Goal: Navigation & Orientation: Find specific page/section

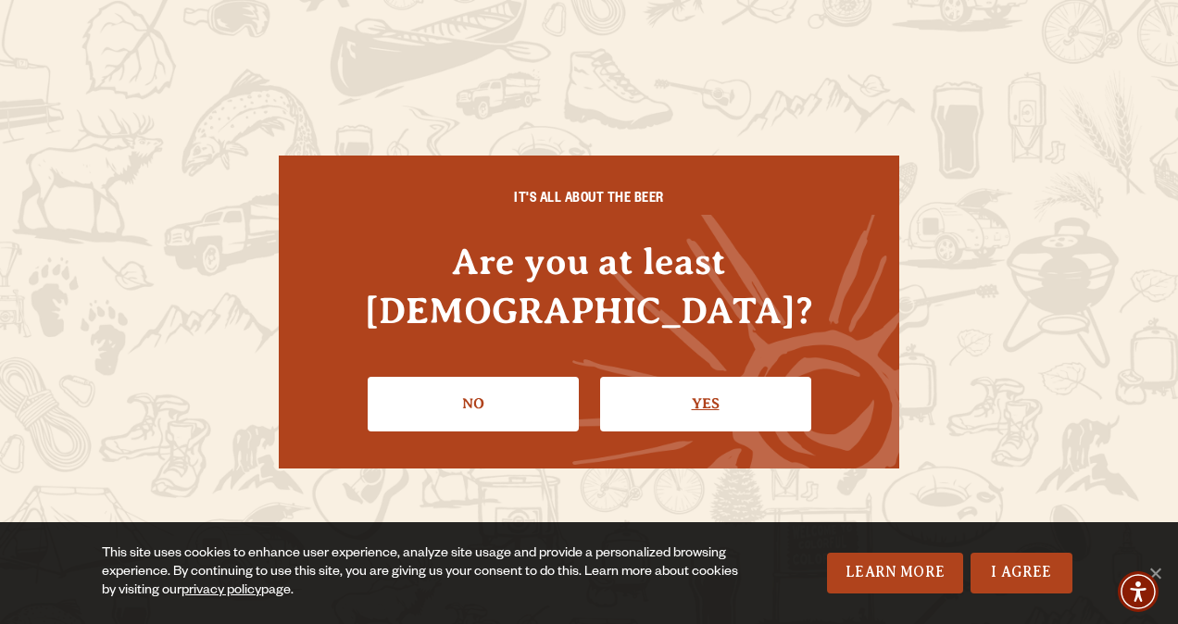
click at [670, 377] on link "Yes" at bounding box center [705, 404] width 211 height 54
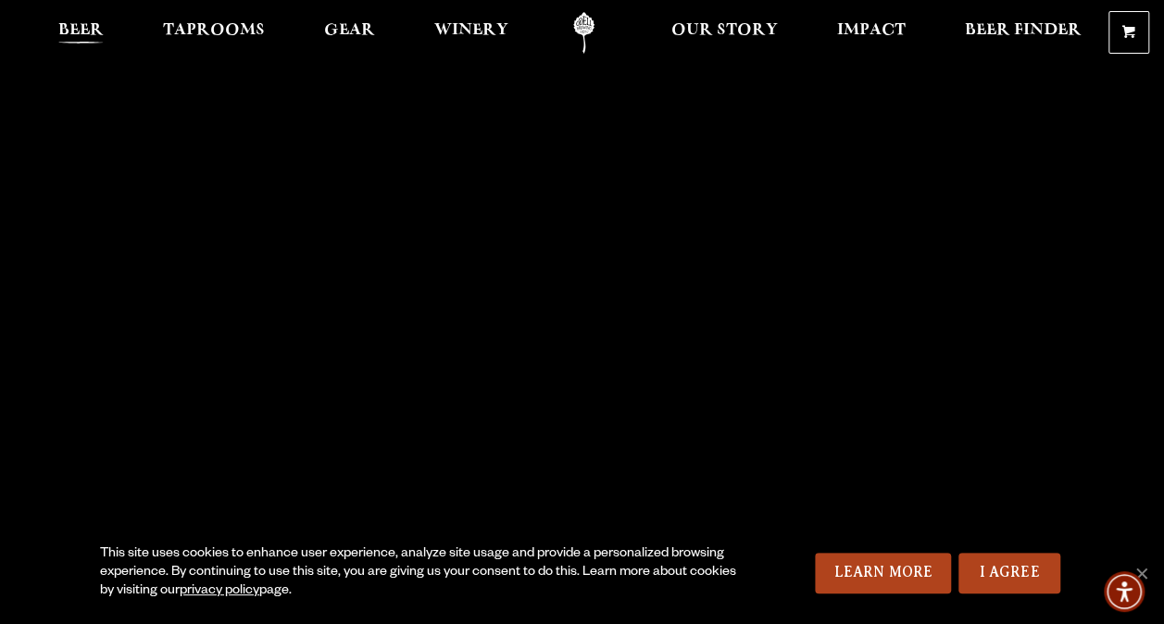
click at [93, 31] on span "Beer" at bounding box center [80, 30] width 45 height 15
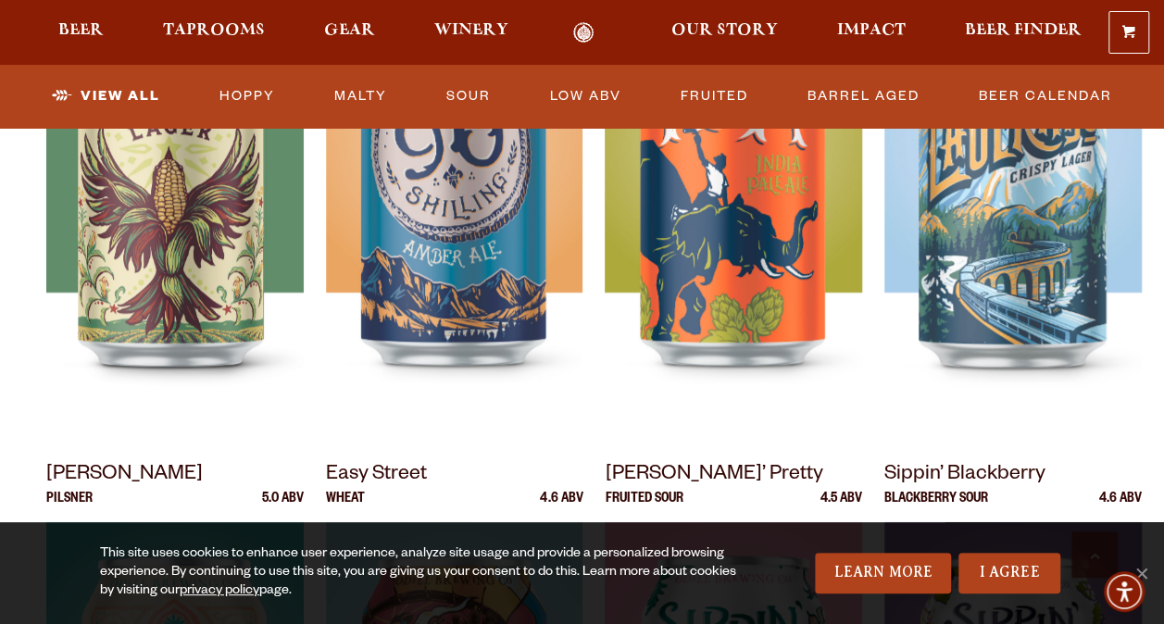
scroll to position [741, 0]
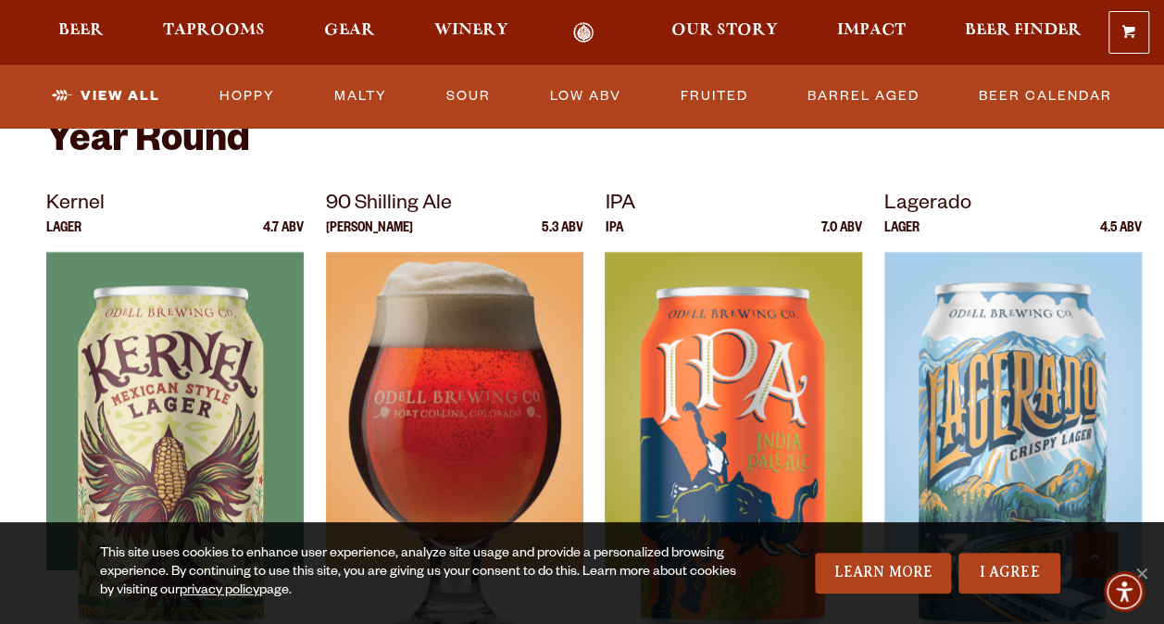
click at [409, 389] on div at bounding box center [454, 483] width 257 height 463
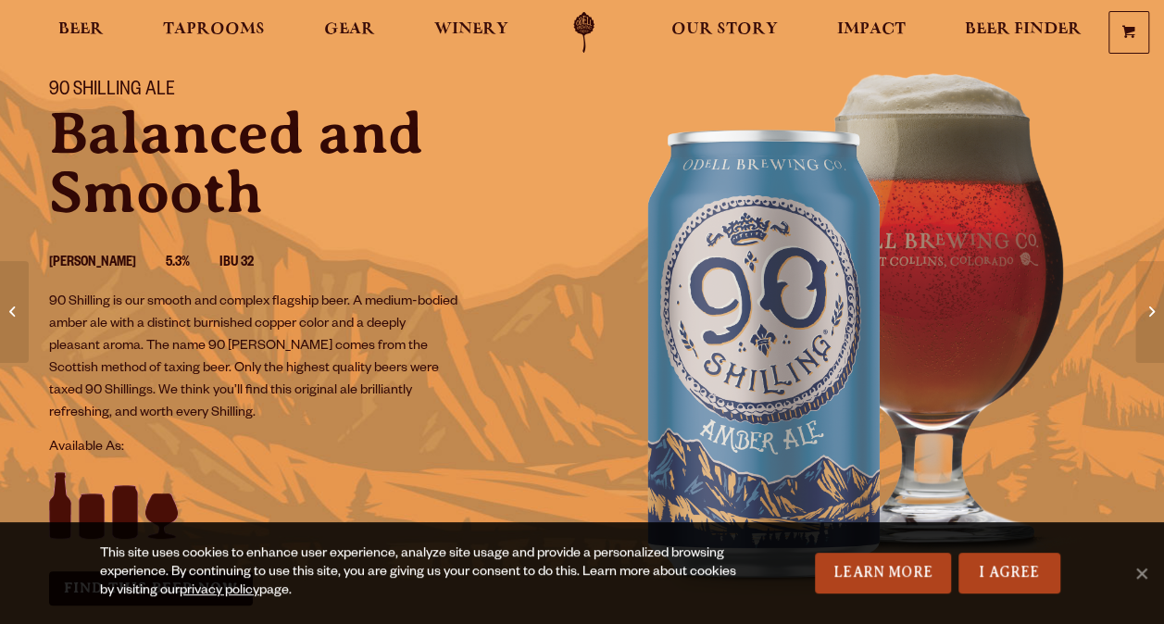
scroll to position [278, 0]
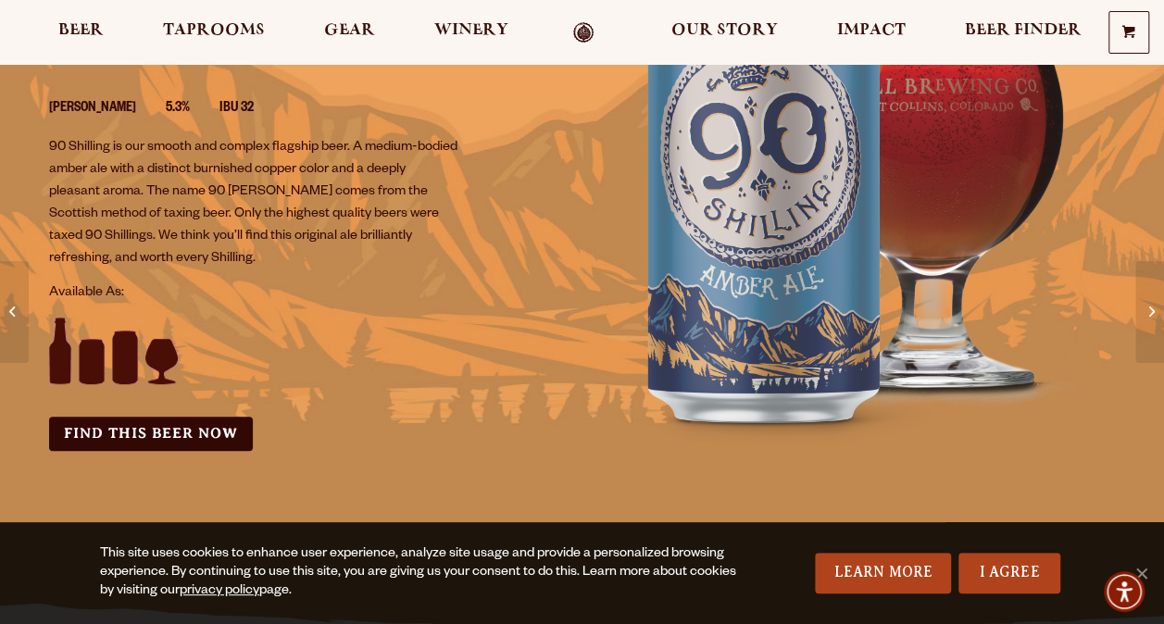
click at [124, 361] on img at bounding box center [113, 351] width 129 height 67
click at [128, 440] on link "Find this Beer Now" at bounding box center [151, 434] width 204 height 34
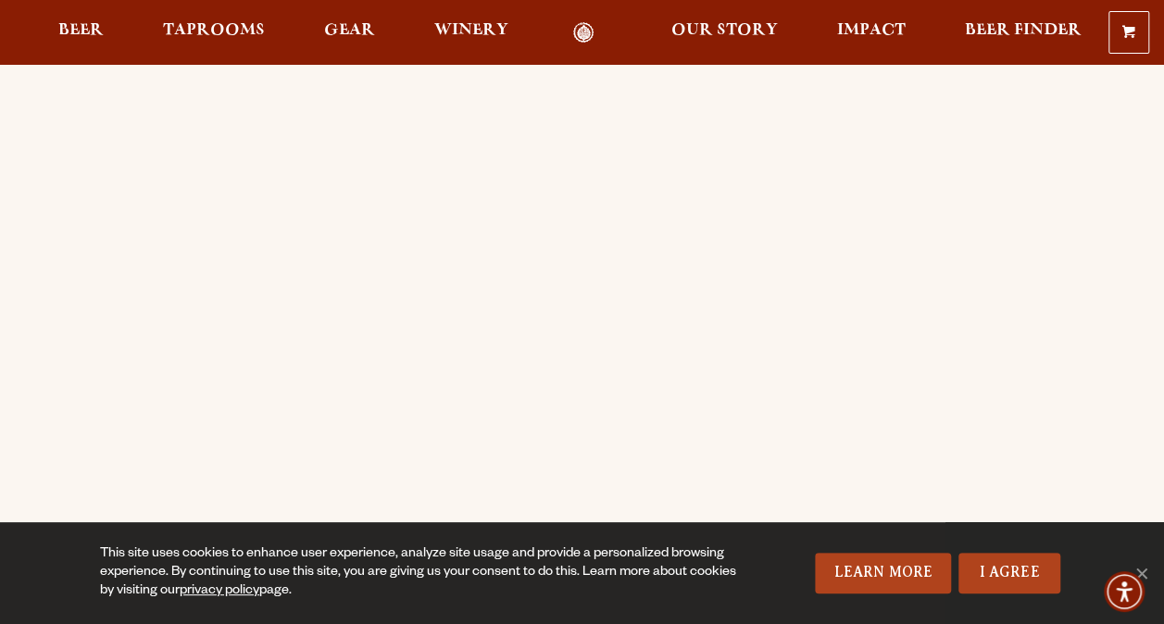
scroll to position [93, 0]
